Goal: Information Seeking & Learning: Learn about a topic

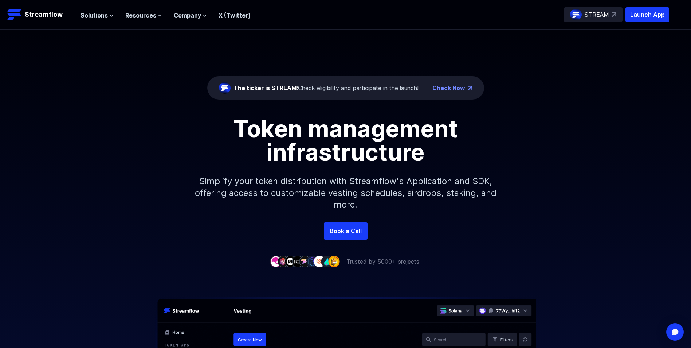
click at [652, 32] on div "The ticker is STREAM: Check eligibility and participate in the launch! Check No…" at bounding box center [345, 126] width 691 height 192
click at [647, 19] on p "Launch App" at bounding box center [648, 14] width 44 height 15
click at [304, 90] on div "The ticker is STREAM: Check eligibility and participate in the launch!" at bounding box center [326, 87] width 185 height 9
drag, startPoint x: 336, startPoint y: 87, endPoint x: 354, endPoint y: 90, distance: 18.1
click at [354, 90] on div "The ticker is STREAM: Check eligibility and participate in the launch!" at bounding box center [326, 87] width 185 height 9
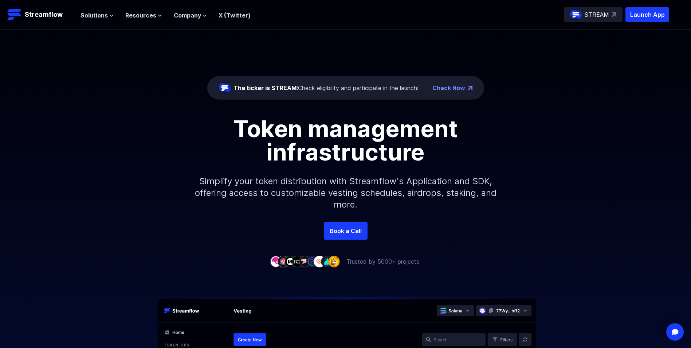
drag, startPoint x: 405, startPoint y: 135, endPoint x: 414, endPoint y: 133, distance: 9.4
click at [414, 133] on h1 "Token management infrastructure" at bounding box center [346, 140] width 328 height 47
click at [101, 17] on span "Solutions" at bounding box center [94, 15] width 27 height 9
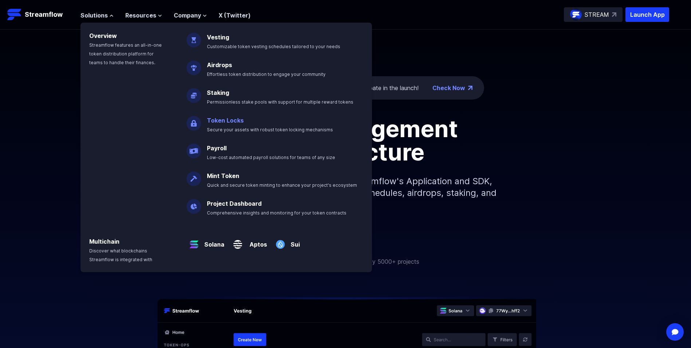
click at [236, 124] on p "Token Locks Secure your assets with robust token locking mechanisms" at bounding box center [275, 121] width 145 height 23
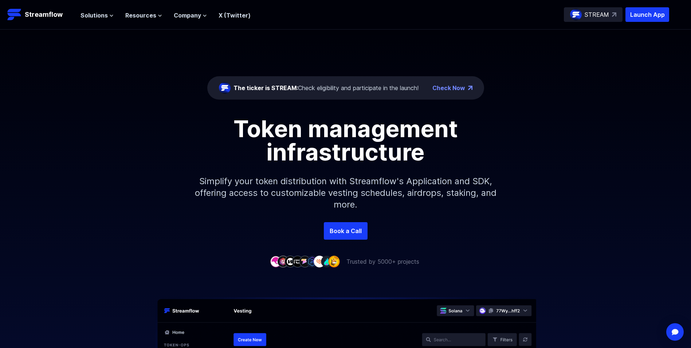
click at [600, 16] on p "STREAM" at bounding box center [597, 14] width 24 height 9
click at [647, 19] on p "Launch App" at bounding box center [648, 14] width 44 height 15
